Goal: Check status

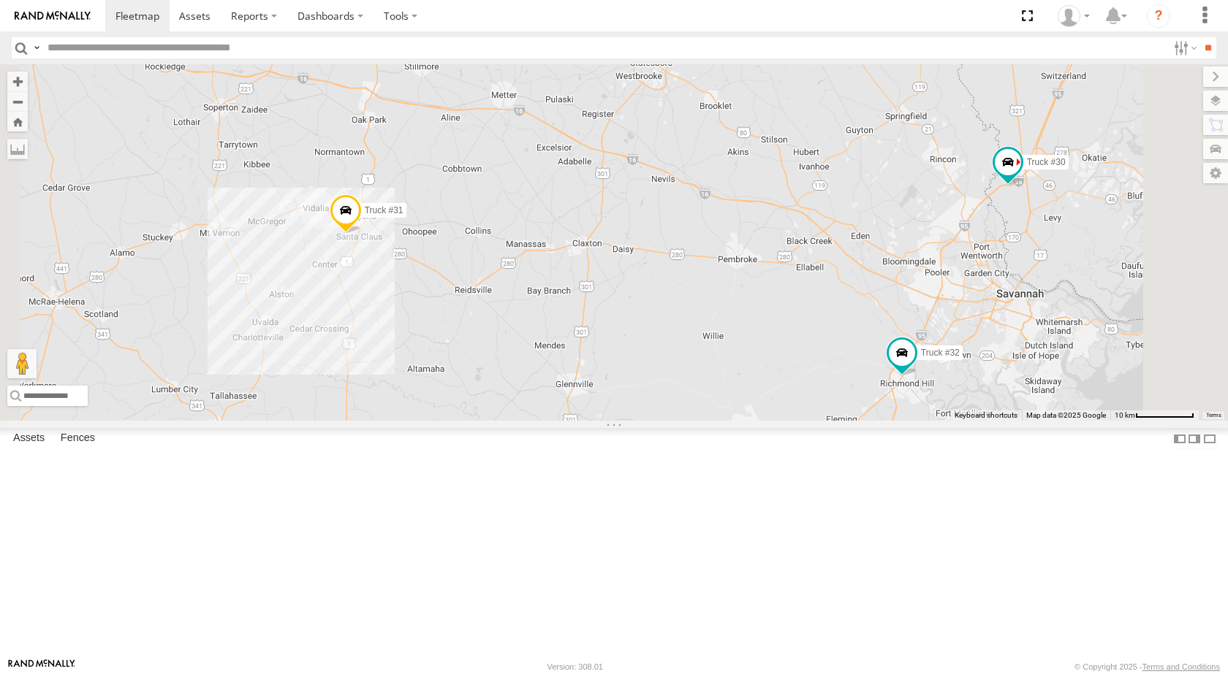
click at [362, 234] on span at bounding box center [346, 213] width 32 height 39
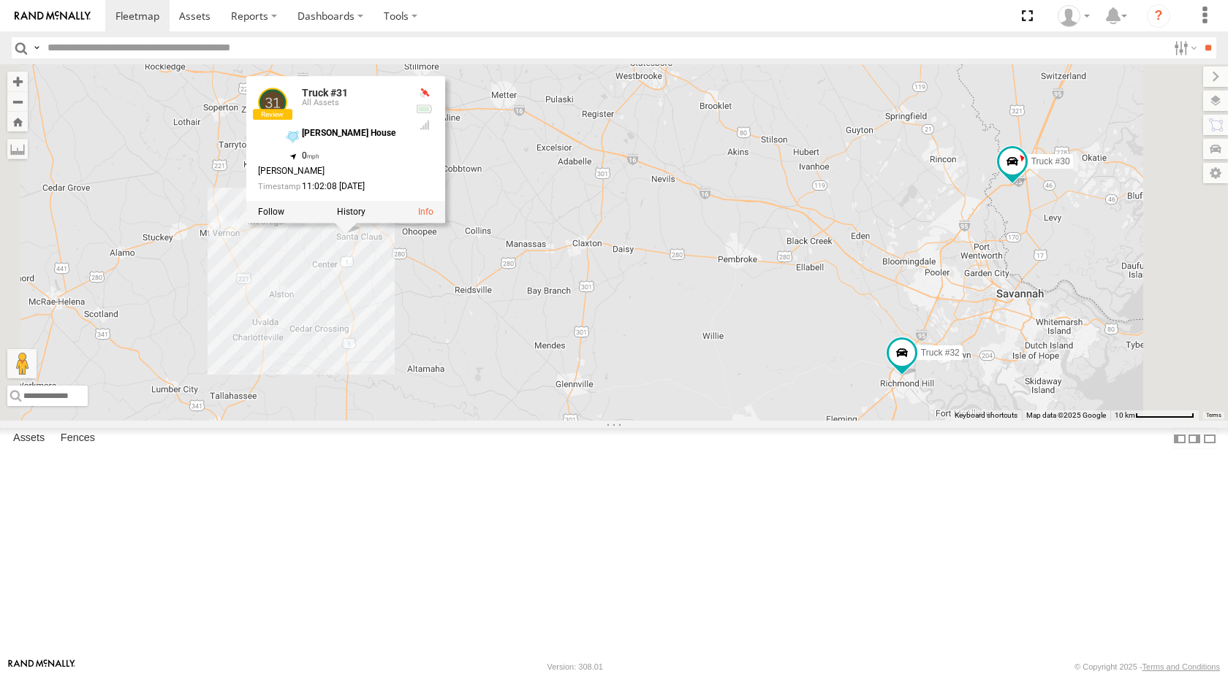
click at [813, 329] on div "Truck #30 Truck #31 Truck #32 Truck #31 All Assets [PERSON_NAME] House 32.17708…" at bounding box center [614, 242] width 1228 height 357
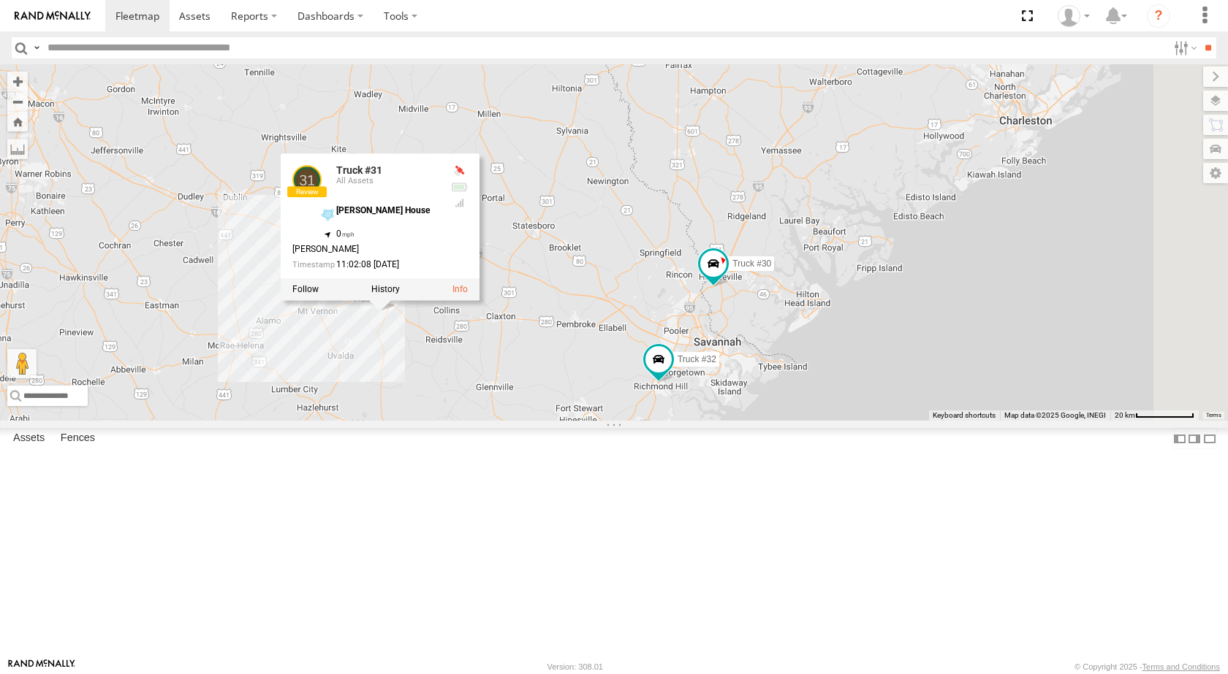
drag, startPoint x: 1004, startPoint y: 362, endPoint x: 802, endPoint y: 376, distance: 202.9
click at [802, 376] on div "Truck #30 Truck #31 Truck #32 Truck #31 All Assets [PERSON_NAME] House 32.17708…" at bounding box center [614, 242] width 1228 height 357
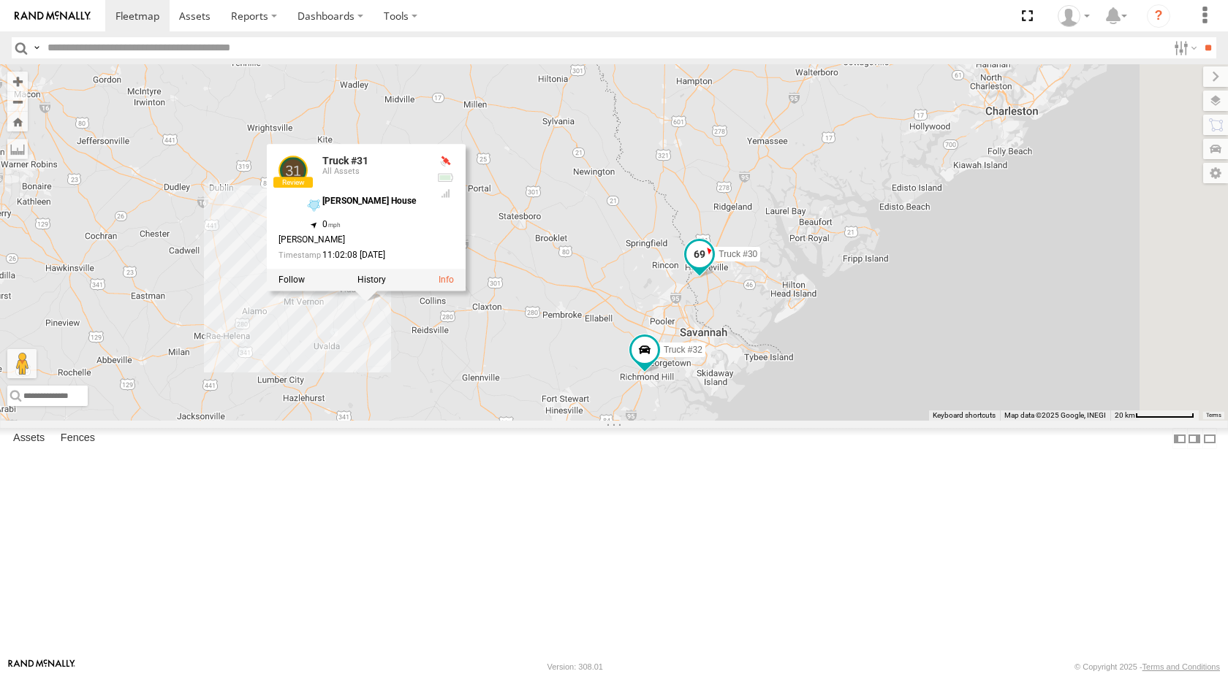
click at [712, 267] on span at bounding box center [699, 254] width 26 height 26
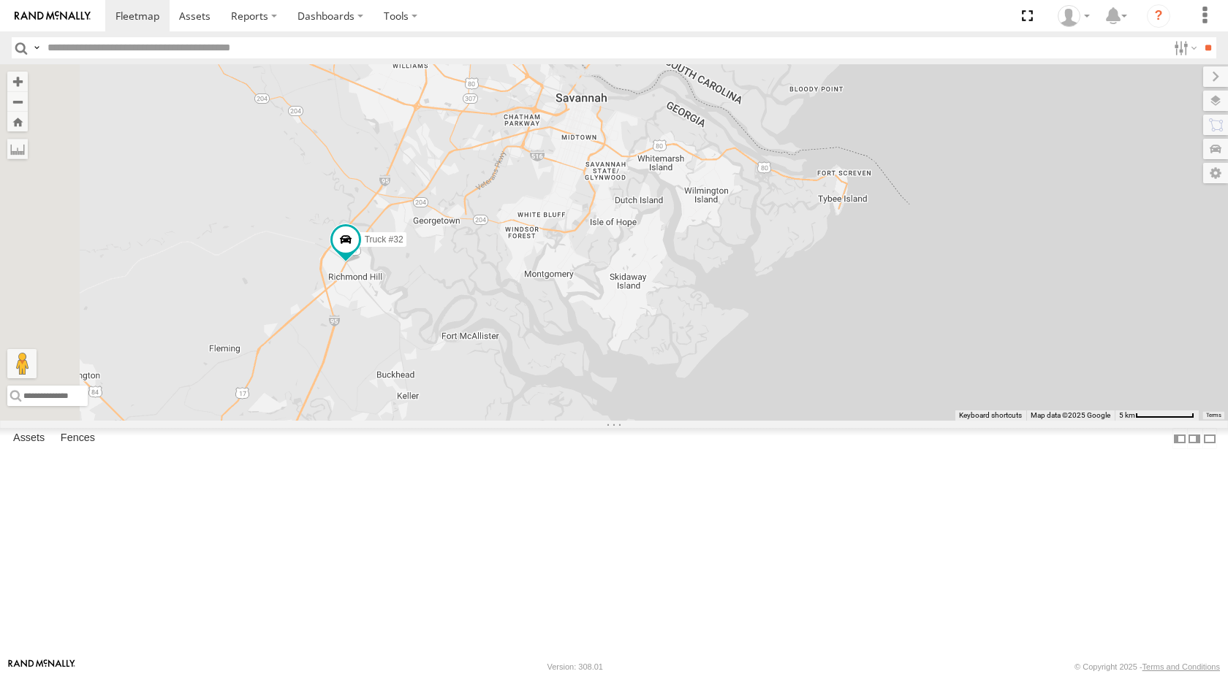
drag, startPoint x: 713, startPoint y: 547, endPoint x: 976, endPoint y: 218, distance: 421.2
click at [976, 218] on div "Truck #30 Truck #31 Truck #32 Truck #30 All Assets Jasper Hwy Hardeeville 32.25…" at bounding box center [614, 242] width 1228 height 357
click at [364, 261] on span at bounding box center [348, 240] width 32 height 39
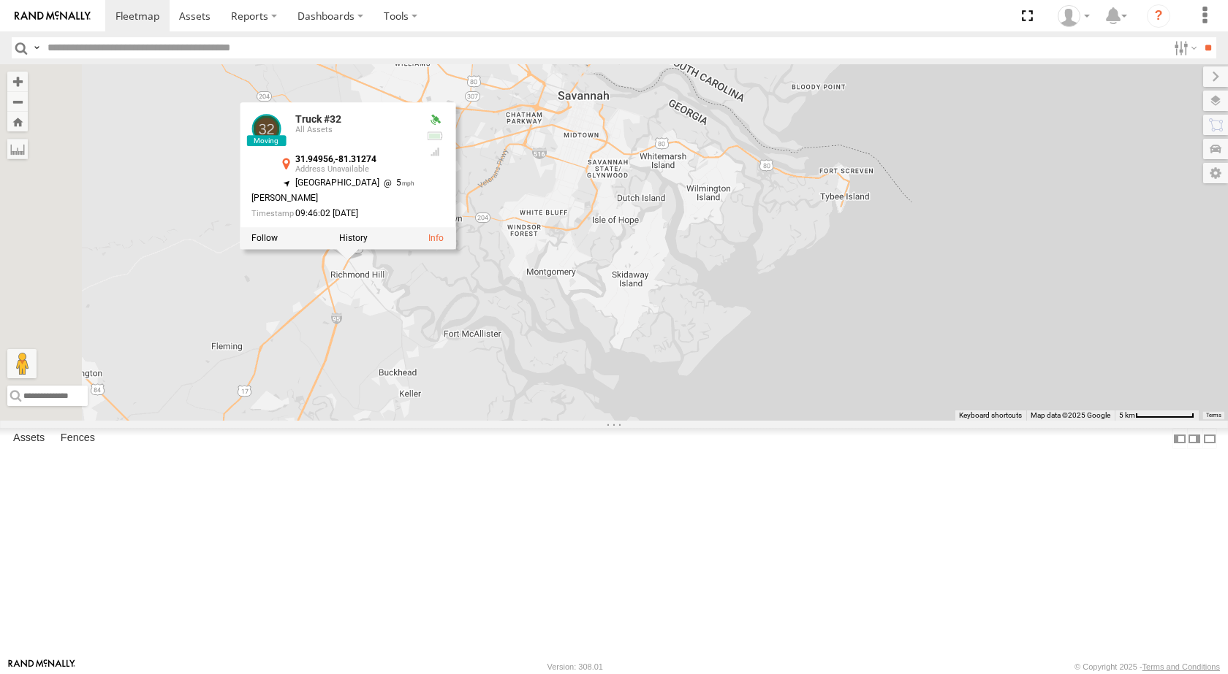
click at [798, 421] on div "Truck #30 Truck #31 Truck #32 Truck #32 All Assets 31.94956 , -81.31274 [GEOGRA…" at bounding box center [614, 242] width 1228 height 357
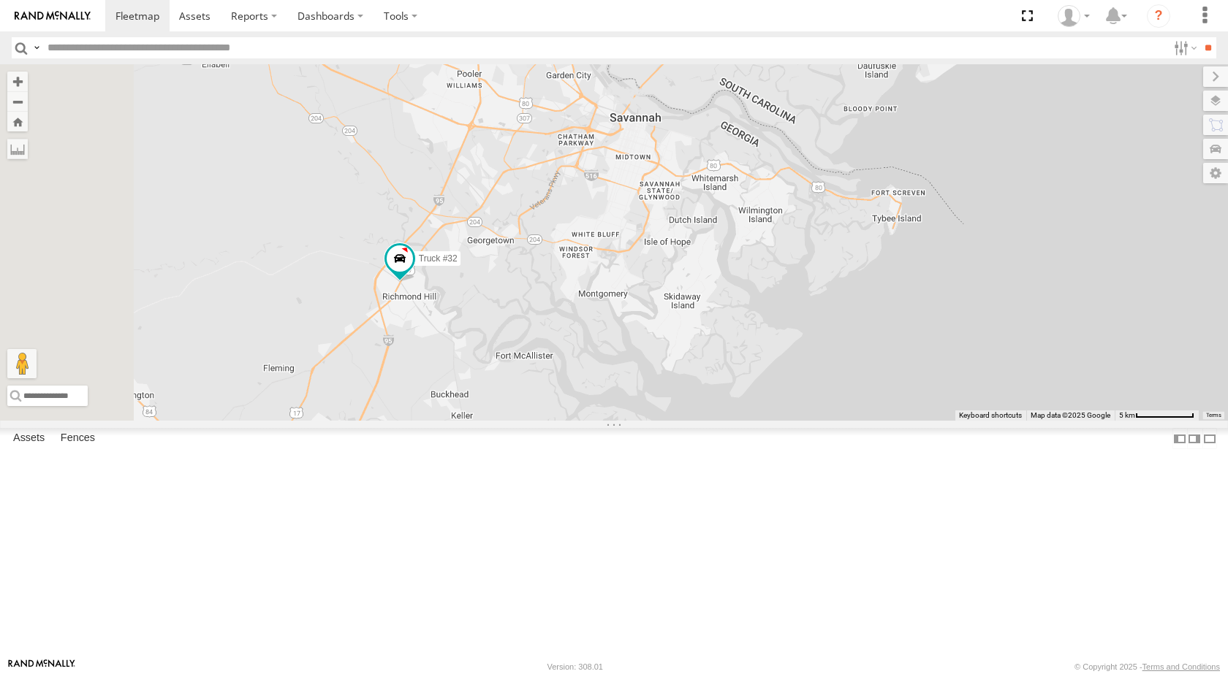
drag, startPoint x: 830, startPoint y: 459, endPoint x: 1131, endPoint y: 544, distance: 312.8
click at [1131, 421] on div "Truck #30 Truck #31 Truck #32" at bounding box center [614, 242] width 1228 height 357
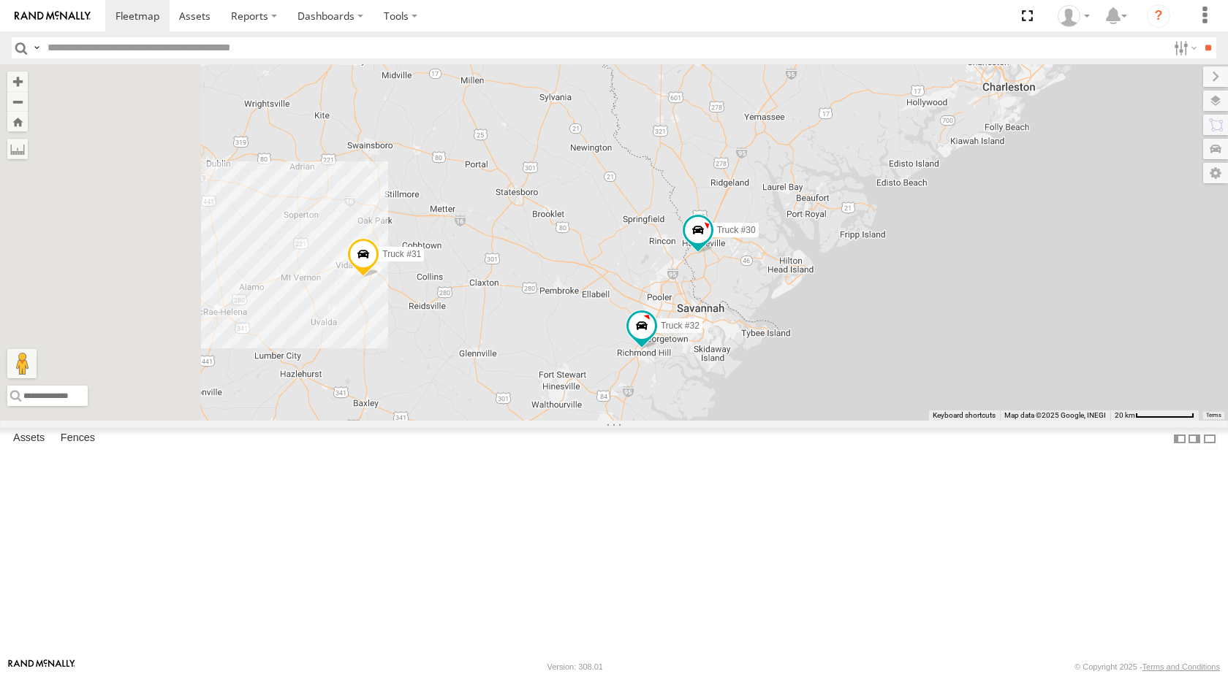
drag, startPoint x: 598, startPoint y: 403, endPoint x: 770, endPoint y: 415, distance: 172.9
click at [770, 415] on div "Truck #30 Truck #31 Truck #32" at bounding box center [614, 242] width 1228 height 357
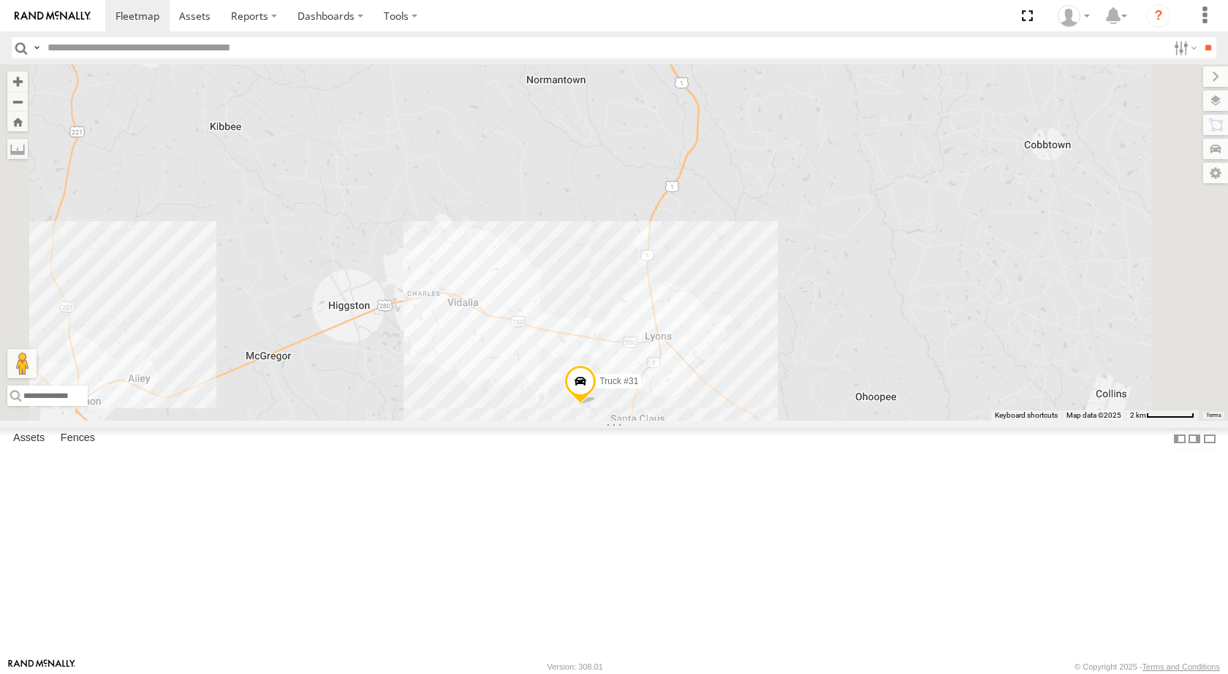
drag, startPoint x: 740, startPoint y: 375, endPoint x: 723, endPoint y: 308, distance: 69.1
click at [723, 297] on div "Truck #30 Truck #31 Truck #32" at bounding box center [614, 242] width 1228 height 357
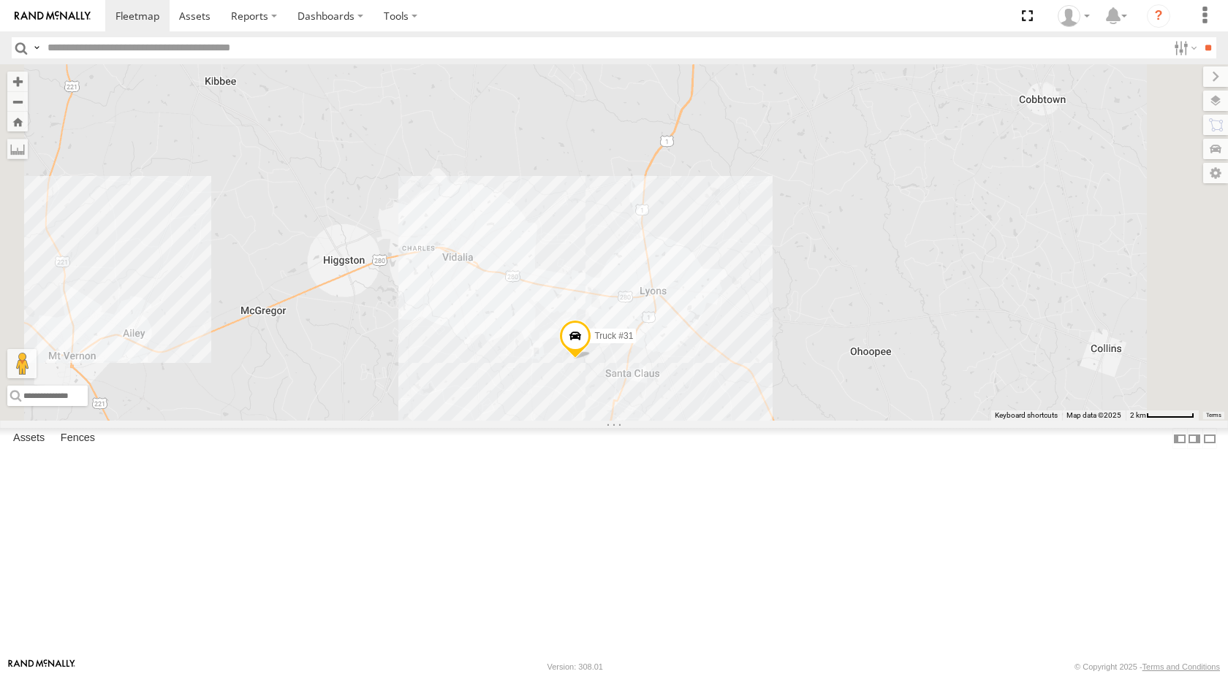
click at [591, 360] on span at bounding box center [575, 339] width 32 height 39
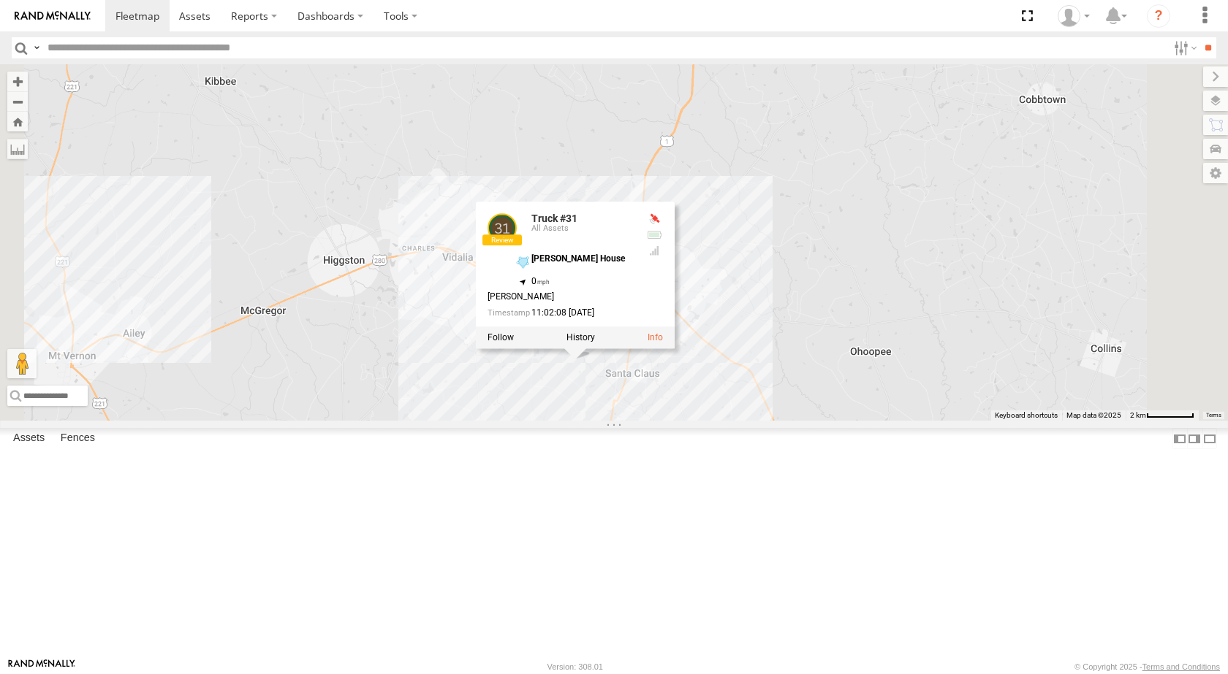
click at [1028, 310] on div "Truck #30 Truck #31 Truck #32 Truck #31 All Assets [PERSON_NAME] House 32.17708…" at bounding box center [614, 242] width 1228 height 357
